Goal: Check status: Check status

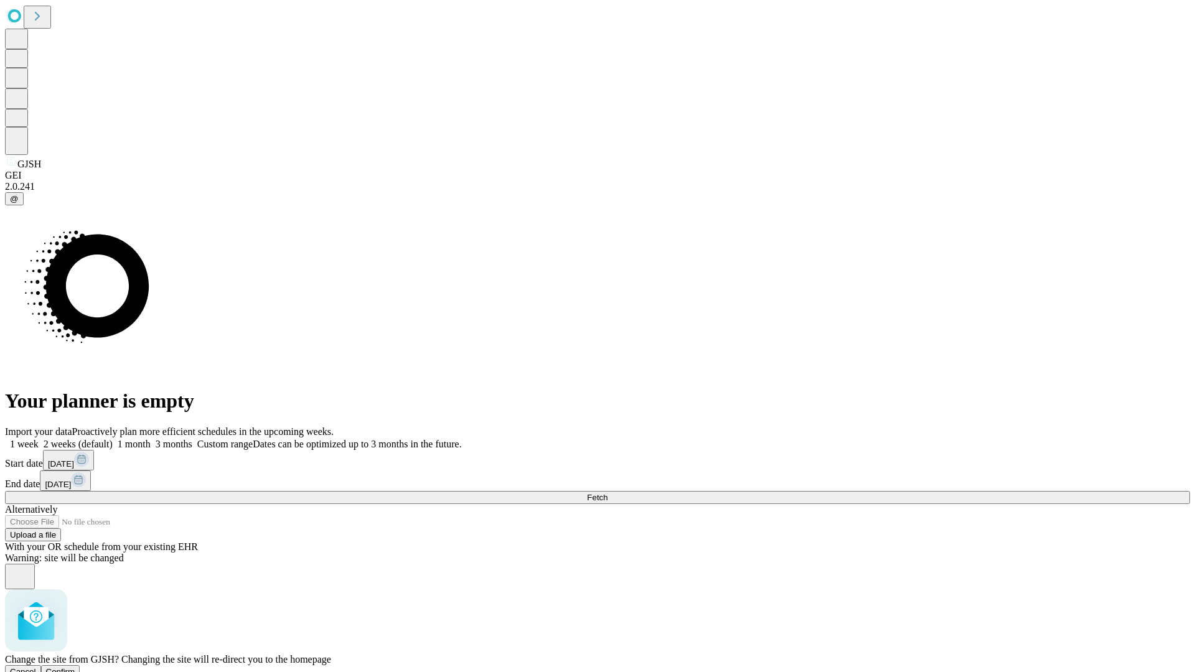
click at [75, 667] on span "Confirm" at bounding box center [60, 671] width 29 height 9
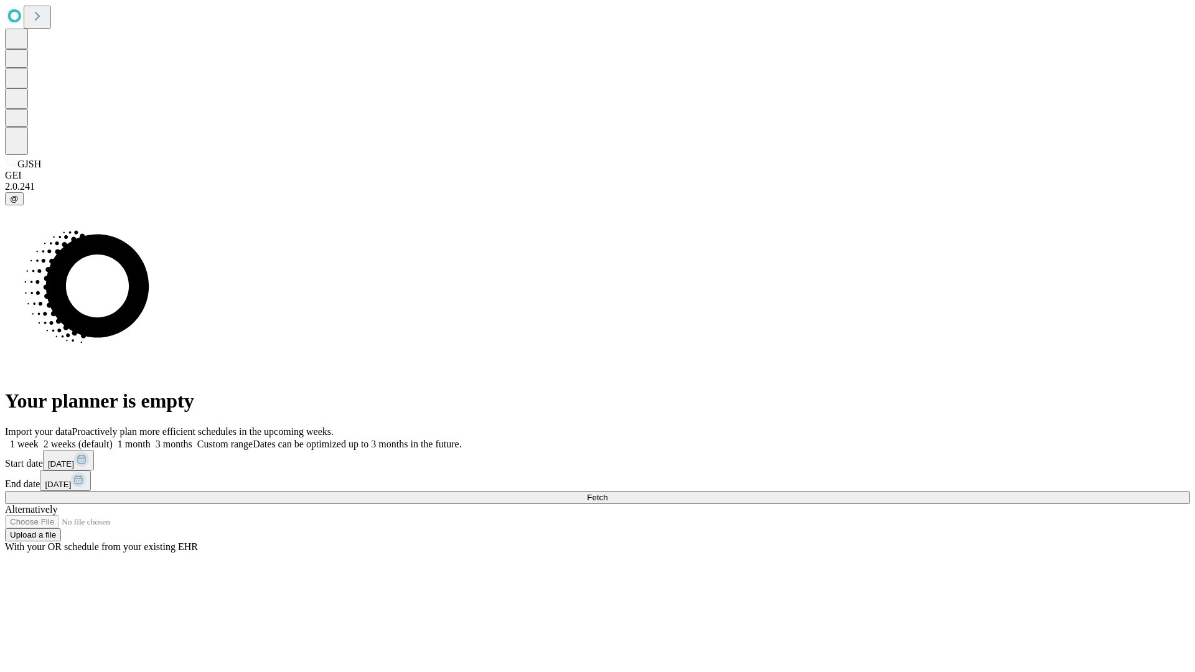
click at [113, 439] on label "2 weeks (default)" at bounding box center [76, 444] width 74 height 11
click at [607, 493] on span "Fetch" at bounding box center [597, 497] width 21 height 9
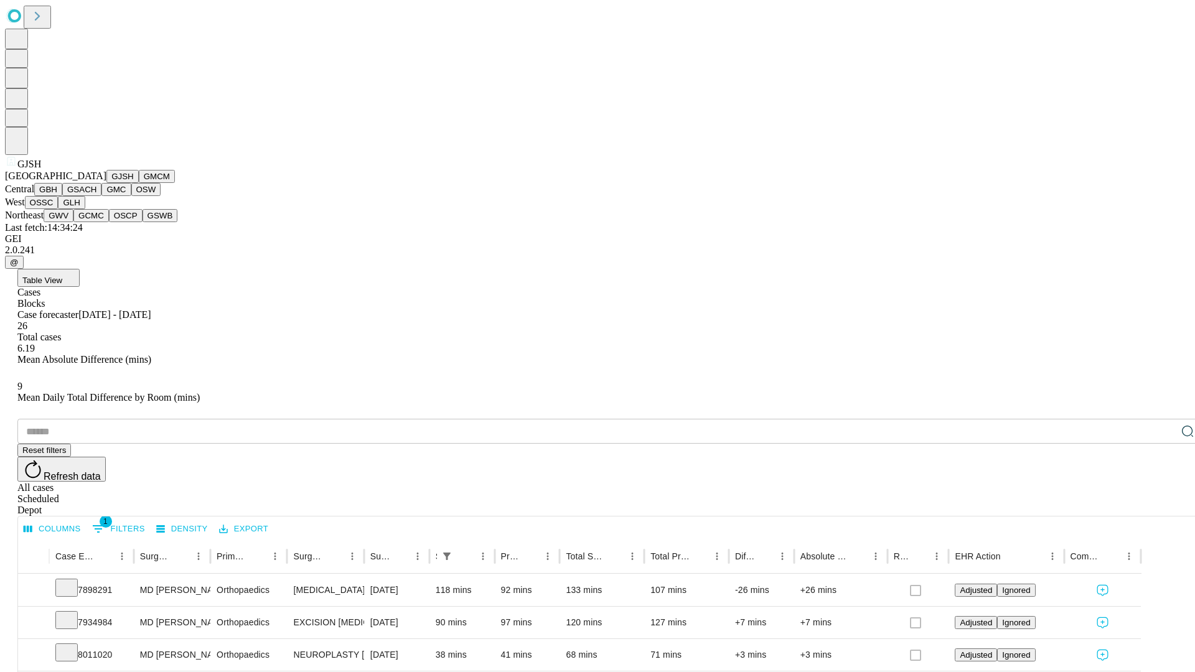
click at [139, 183] on button "GMCM" at bounding box center [157, 176] width 36 height 13
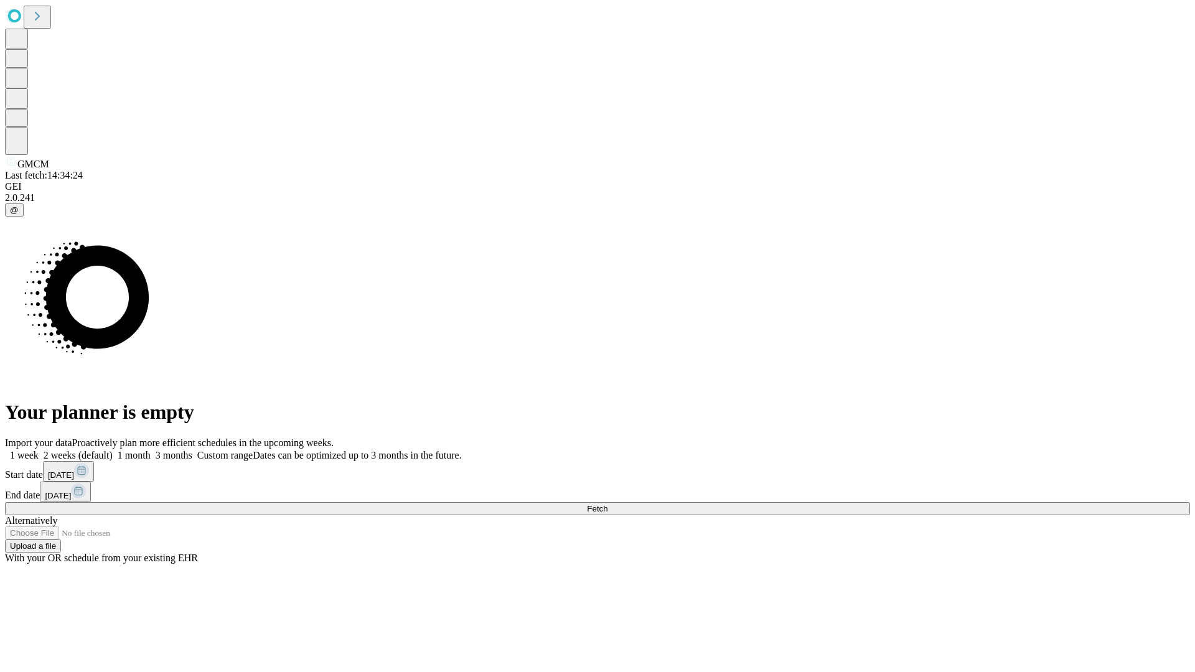
click at [113, 450] on label "2 weeks (default)" at bounding box center [76, 455] width 74 height 11
click at [607, 504] on span "Fetch" at bounding box center [597, 508] width 21 height 9
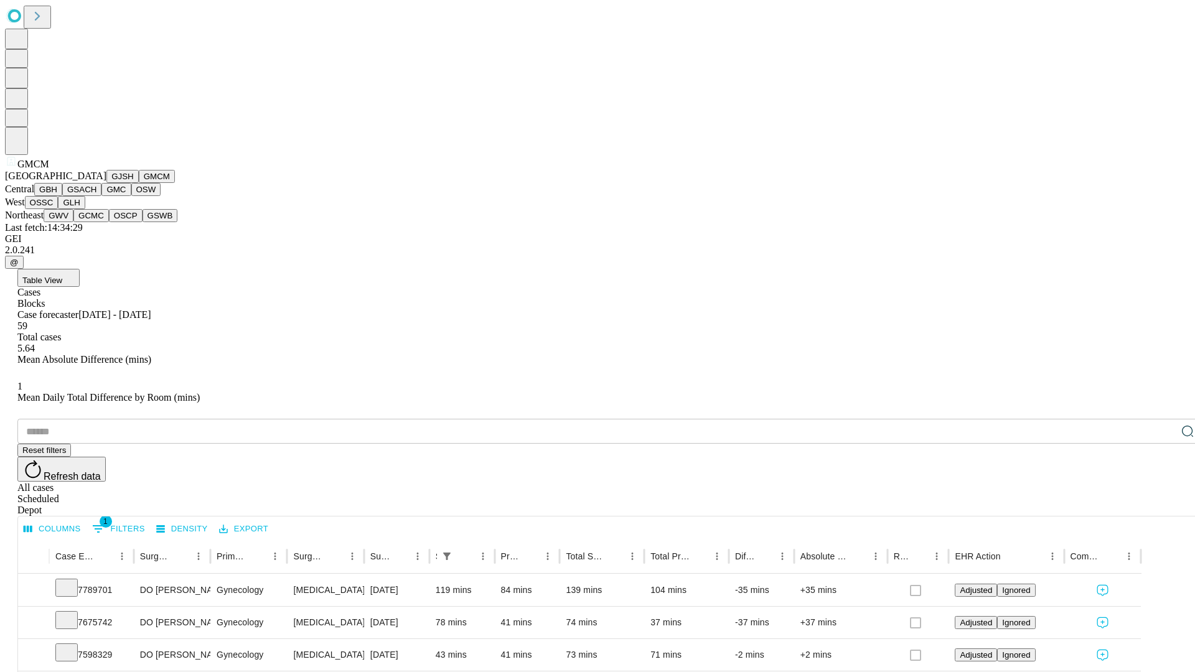
click at [62, 196] on button "GBH" at bounding box center [48, 189] width 28 height 13
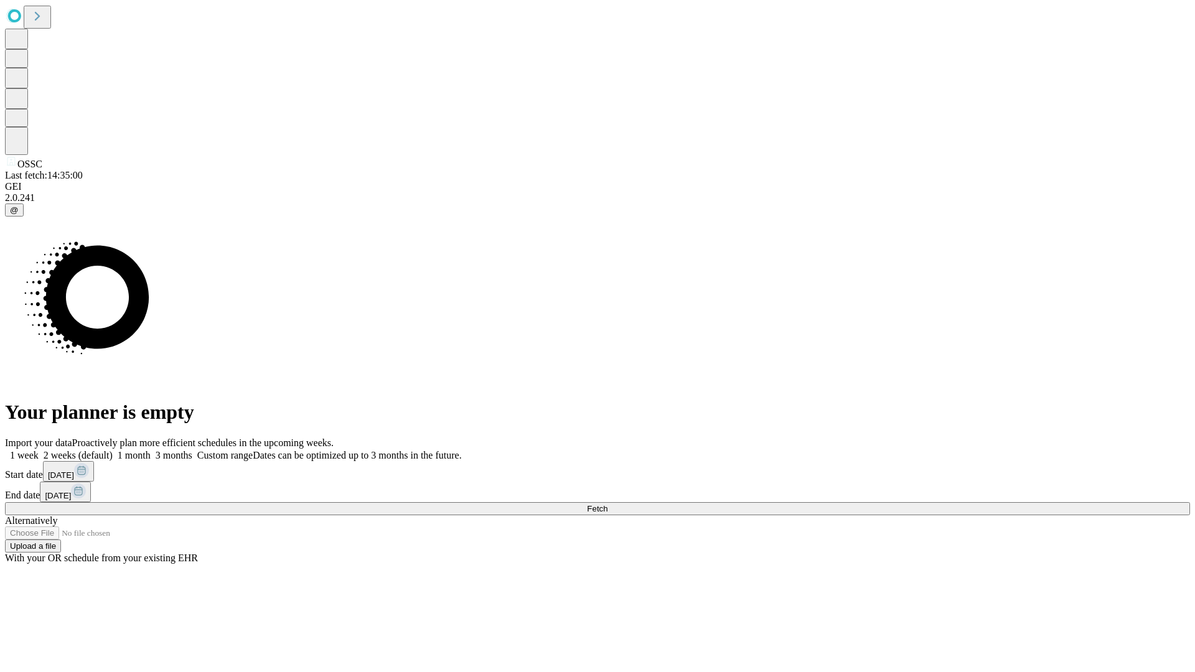
click at [113, 450] on label "2 weeks (default)" at bounding box center [76, 455] width 74 height 11
click at [607, 504] on span "Fetch" at bounding box center [597, 508] width 21 height 9
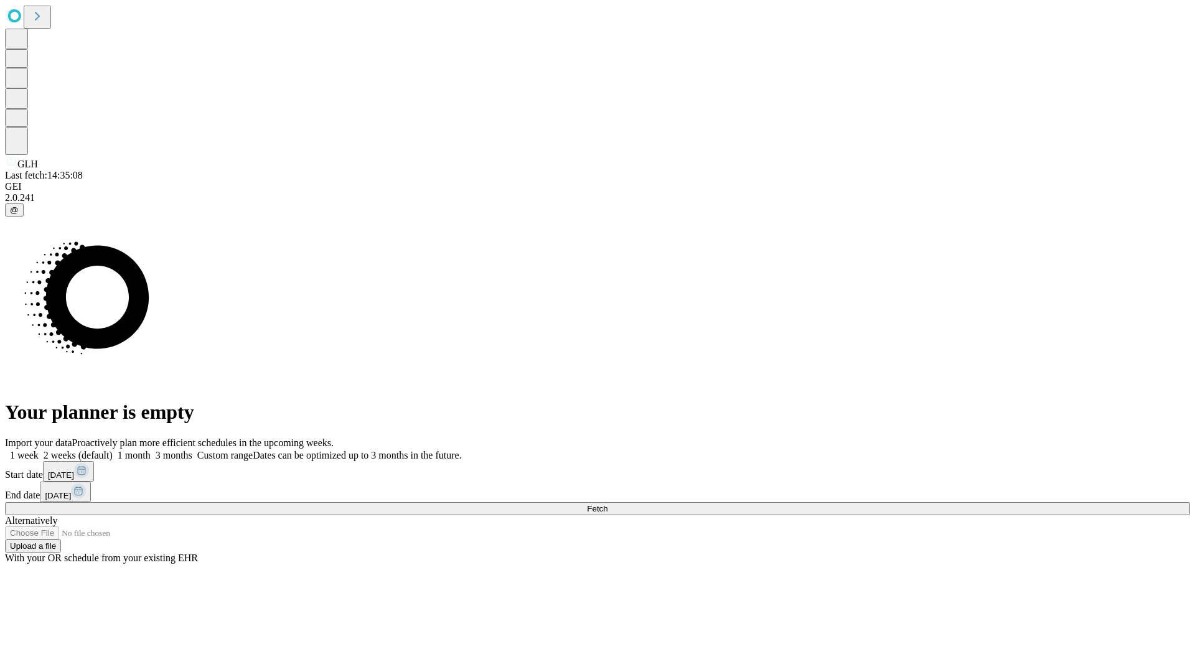
click at [113, 450] on label "2 weeks (default)" at bounding box center [76, 455] width 74 height 11
click at [607, 504] on span "Fetch" at bounding box center [597, 508] width 21 height 9
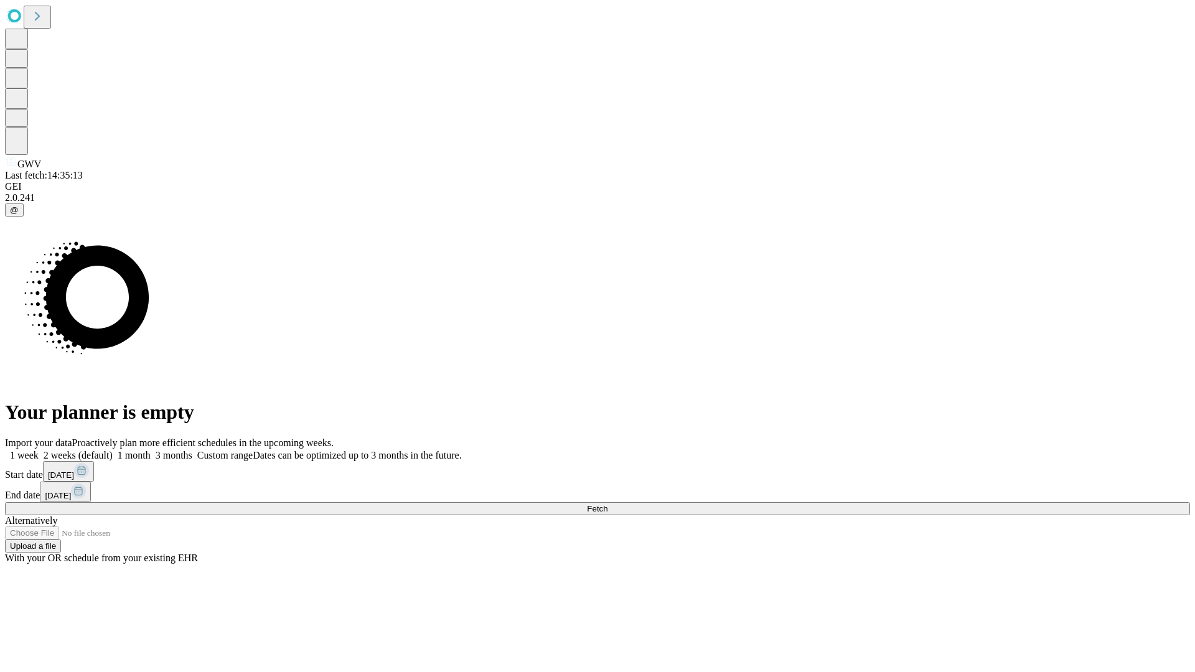
click at [607, 504] on span "Fetch" at bounding box center [597, 508] width 21 height 9
click at [113, 450] on label "2 weeks (default)" at bounding box center [76, 455] width 74 height 11
click at [607, 504] on span "Fetch" at bounding box center [597, 508] width 21 height 9
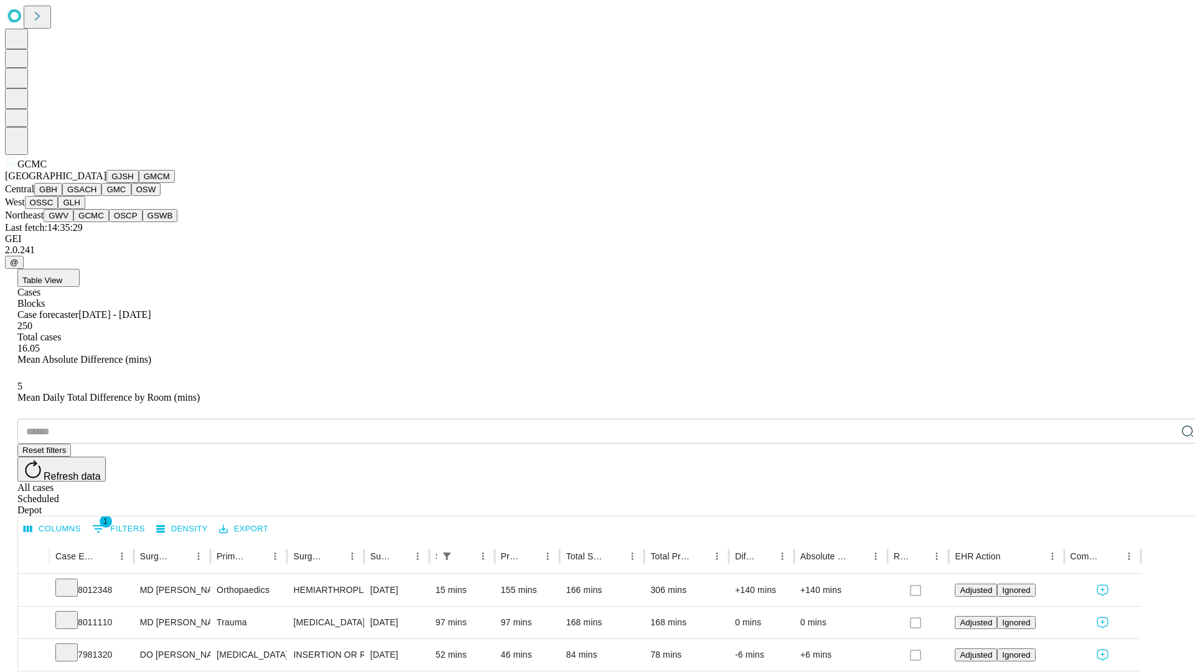
click at [109, 222] on button "OSCP" at bounding box center [126, 215] width 34 height 13
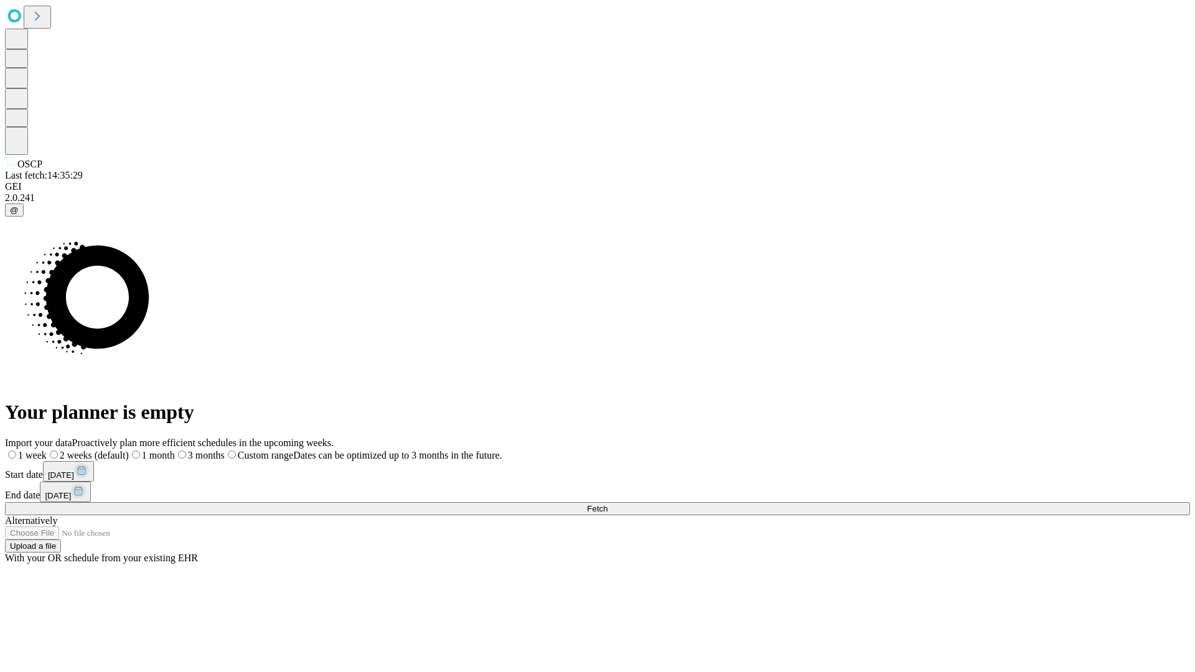
click at [129, 450] on label "2 weeks (default)" at bounding box center [88, 455] width 82 height 11
click at [607, 504] on span "Fetch" at bounding box center [597, 508] width 21 height 9
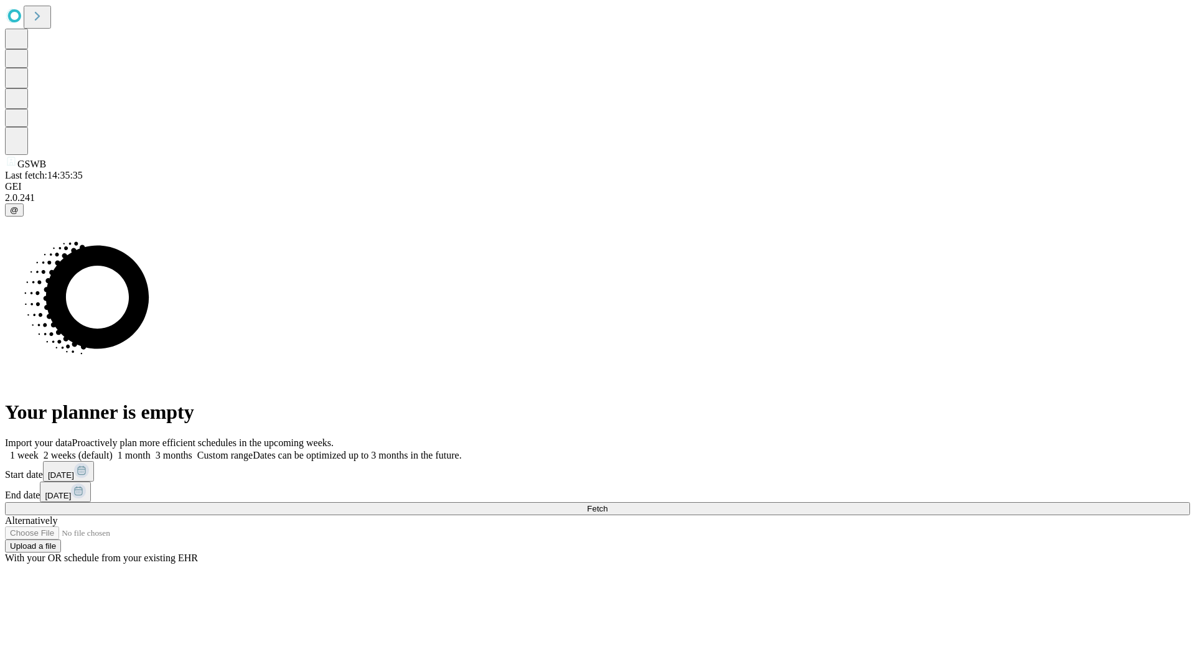
click at [113, 450] on label "2 weeks (default)" at bounding box center [76, 455] width 74 height 11
click at [607, 504] on span "Fetch" at bounding box center [597, 508] width 21 height 9
